Goal: Task Accomplishment & Management: Manage account settings

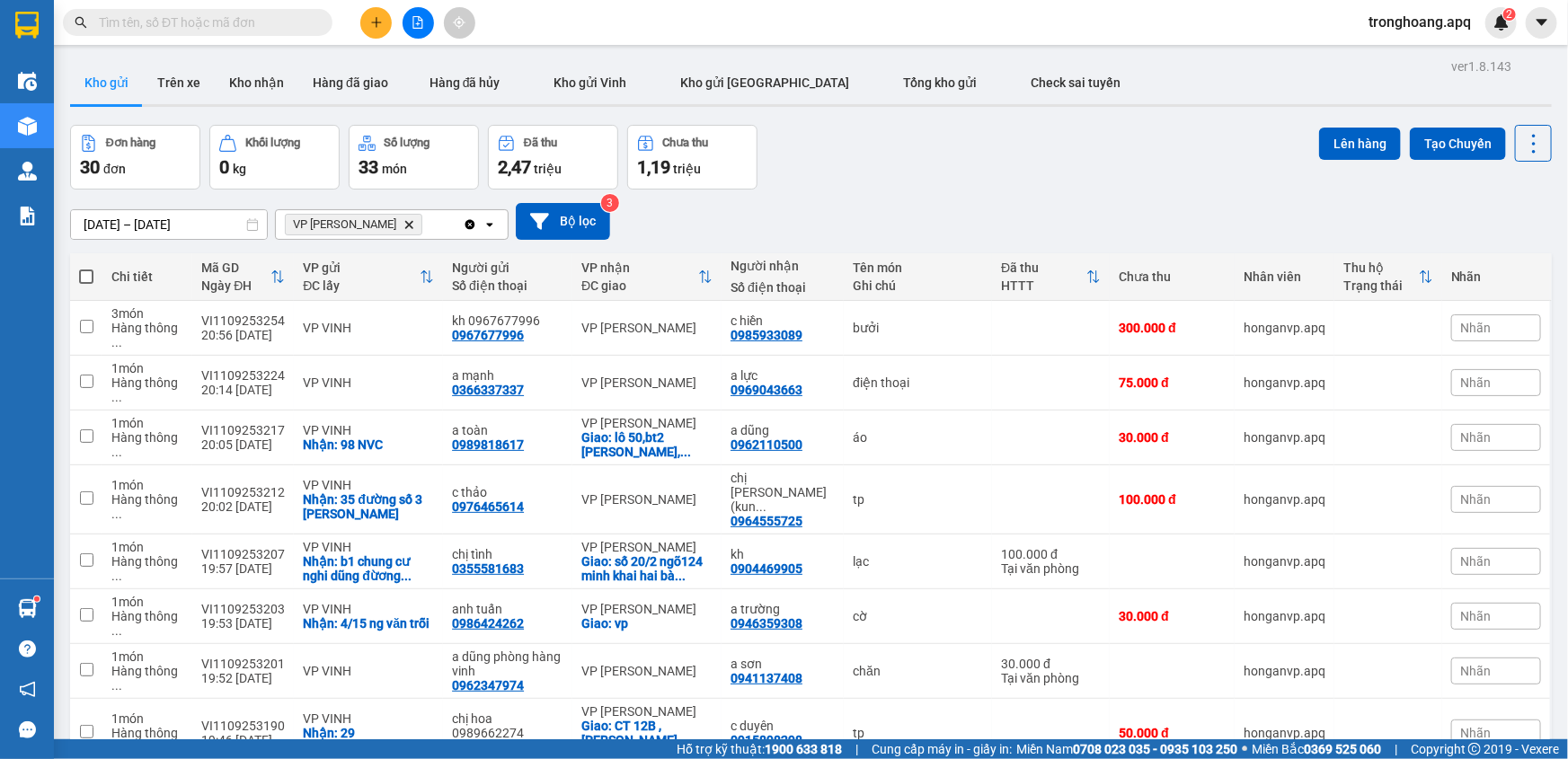
scroll to position [1160, 0]
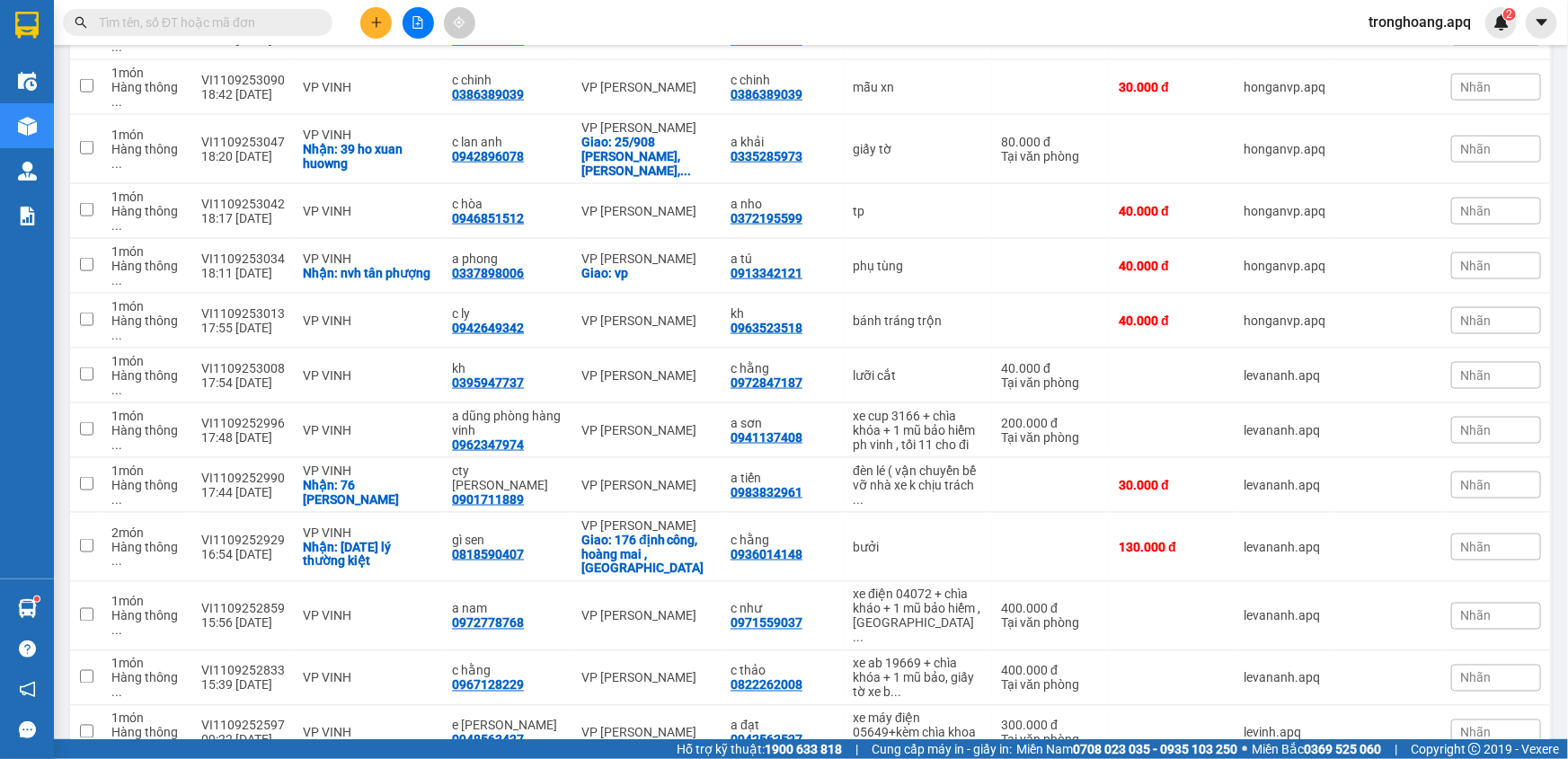
click at [1386, 22] on span "tronghoang.apq" at bounding box center [1420, 22] width 131 height 23
click at [1398, 53] on span "Đăng xuất" at bounding box center [1428, 56] width 95 height 20
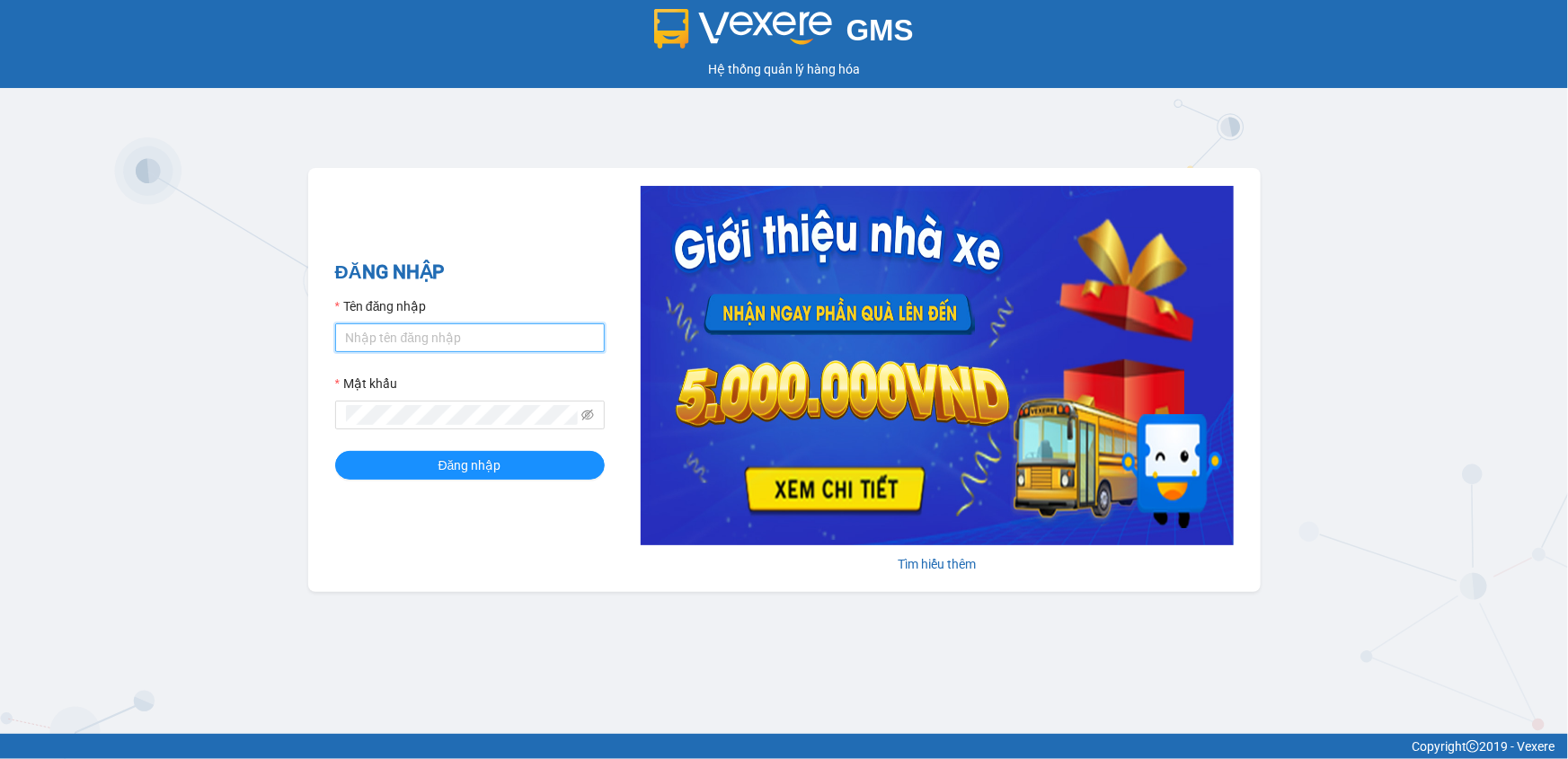
click at [413, 341] on input "Tên đăng nhập" at bounding box center [469, 338] width 269 height 28
type input "dvthong.apq"
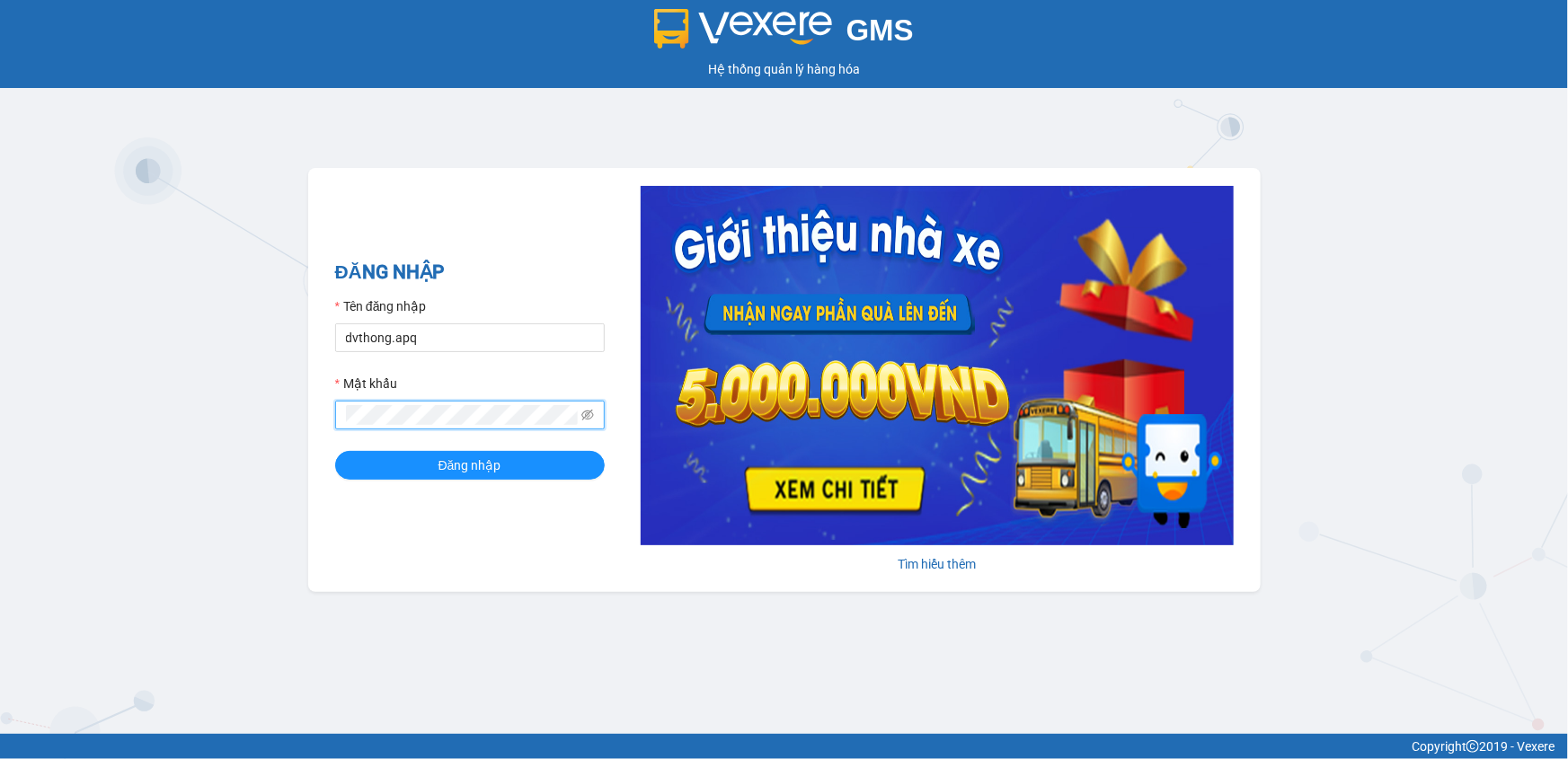
click at [335, 451] on button "Đăng nhập" at bounding box center [469, 465] width 269 height 28
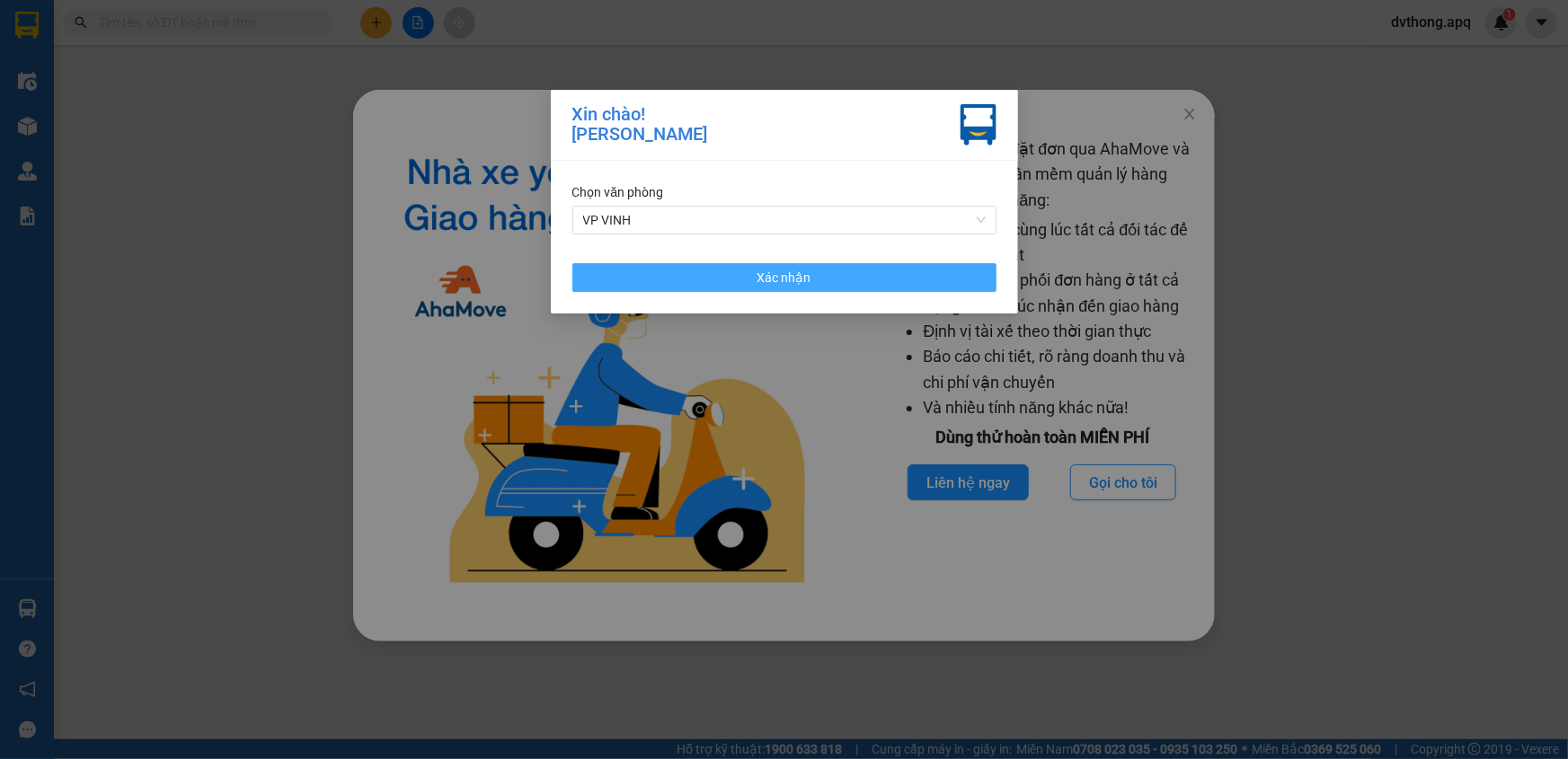
click at [742, 282] on button "Xác nhận" at bounding box center [784, 278] width 424 height 28
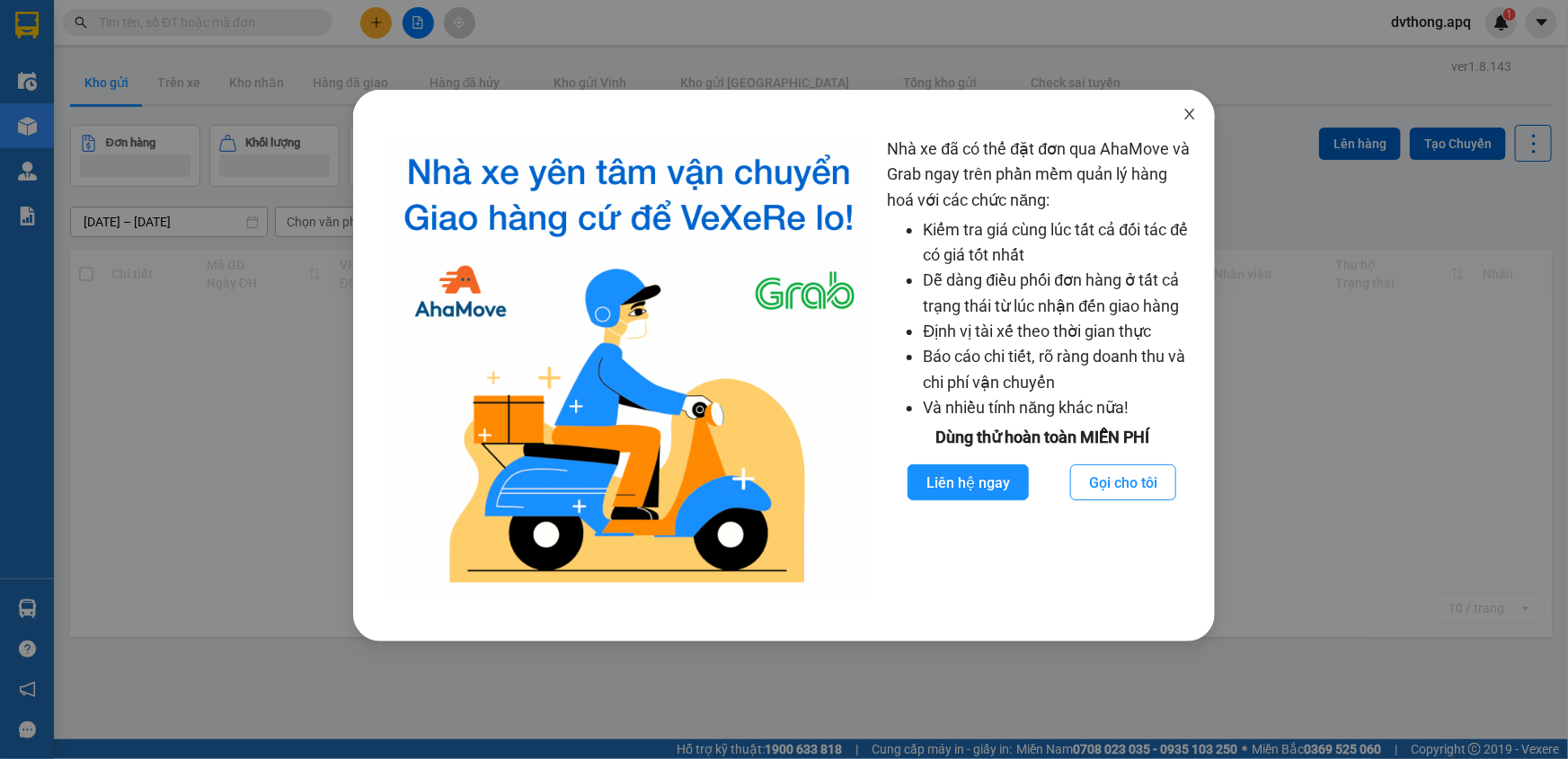
click at [1185, 117] on icon "close" at bounding box center [1189, 113] width 14 height 14
